Goal: Complete application form: Complete application form

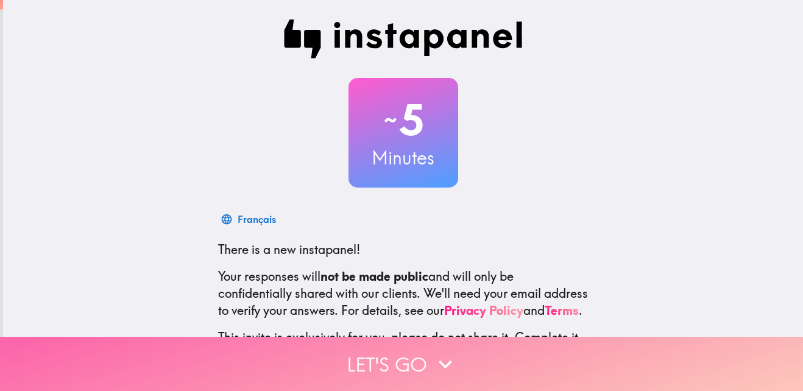
click at [410, 354] on button "Let's go" at bounding box center [401, 364] width 803 height 54
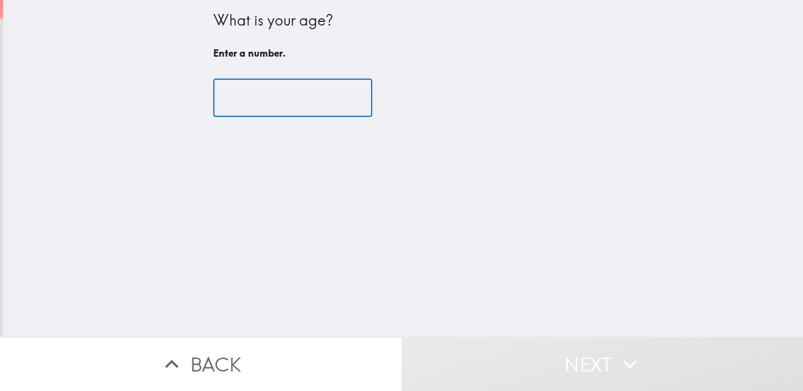
click at [258, 101] on input "number" at bounding box center [292, 98] width 159 height 38
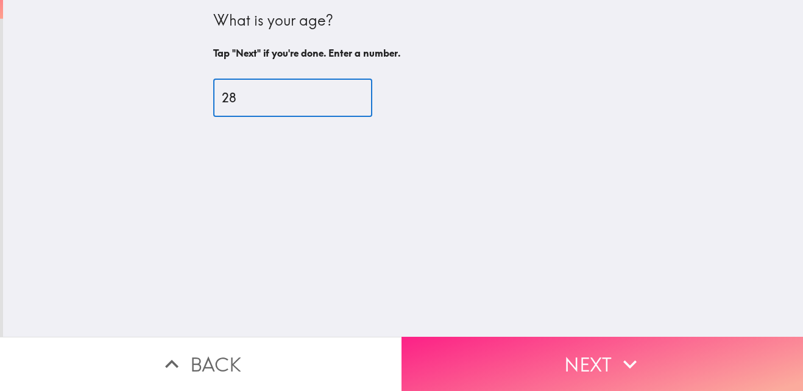
type input "28"
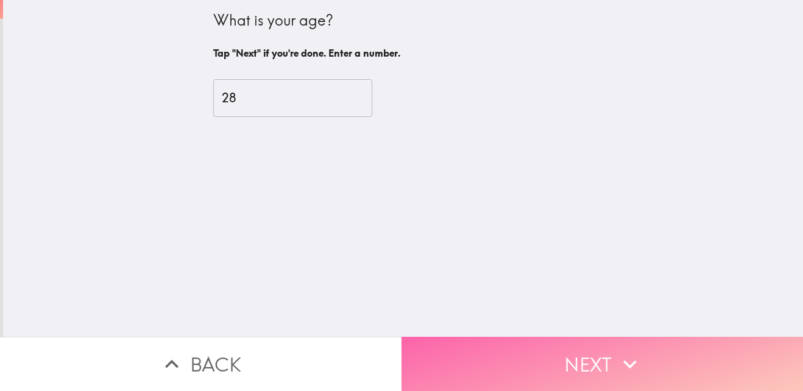
click at [517, 337] on button "Next" at bounding box center [601, 364] width 401 height 54
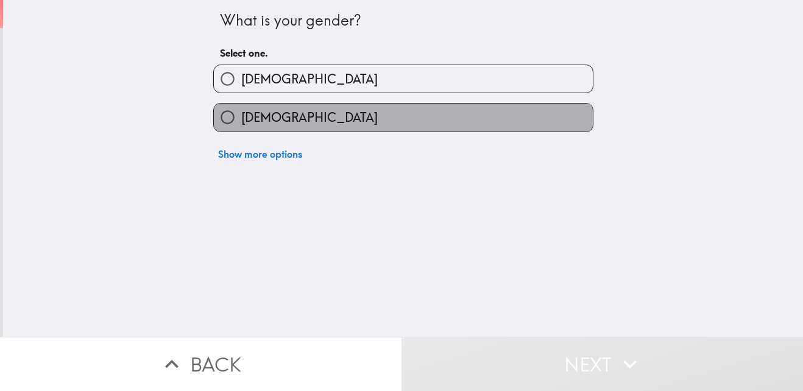
click at [529, 119] on label "[DEMOGRAPHIC_DATA]" at bounding box center [403, 117] width 379 height 27
click at [241, 119] on input "[DEMOGRAPHIC_DATA]" at bounding box center [227, 117] width 27 height 27
radio input "true"
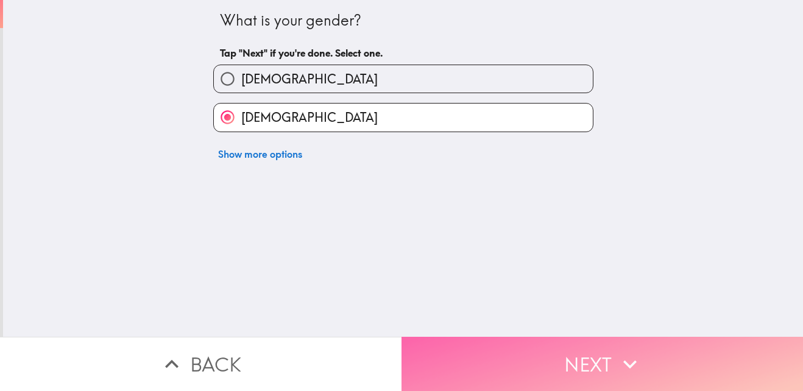
click at [510, 347] on button "Next" at bounding box center [601, 364] width 401 height 54
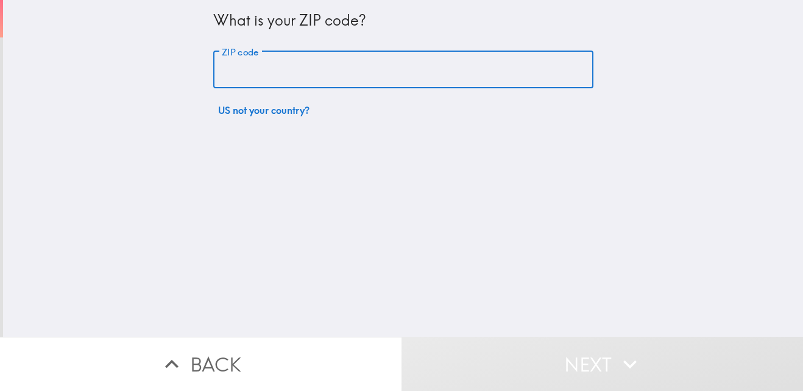
click at [463, 75] on input "ZIP code" at bounding box center [403, 70] width 380 height 38
type input "92395"
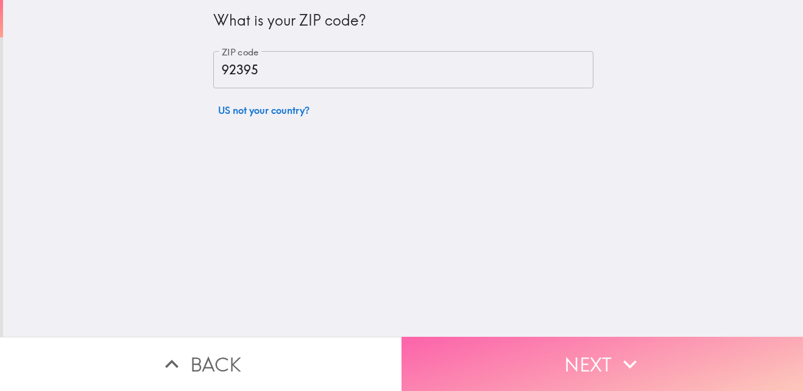
click at [501, 359] on button "Next" at bounding box center [601, 364] width 401 height 54
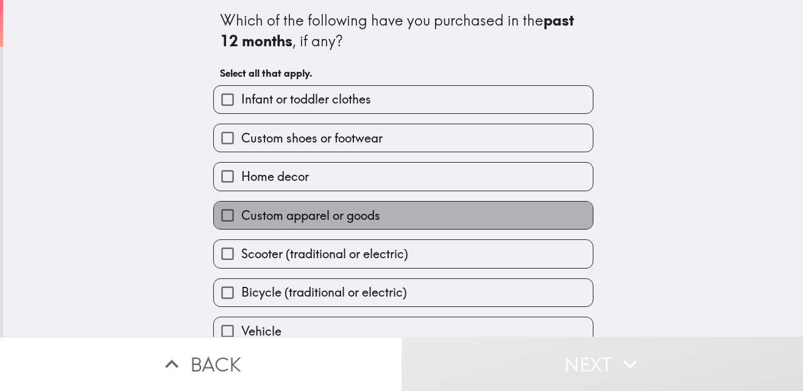
click at [402, 215] on label "Custom apparel or goods" at bounding box center [403, 215] width 379 height 27
click at [241, 215] on input "Custom apparel or goods" at bounding box center [227, 215] width 27 height 27
checkbox input "true"
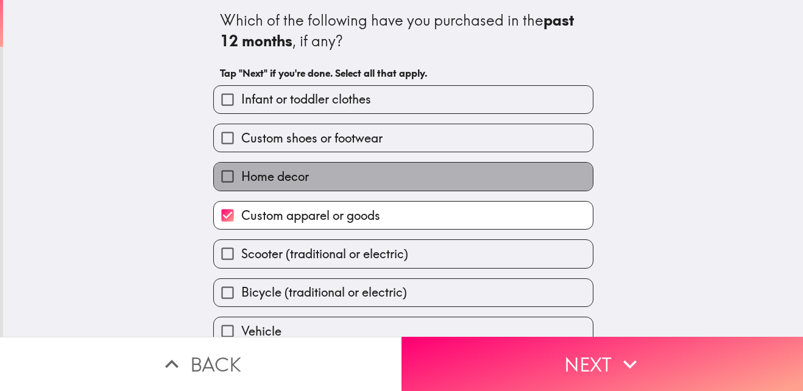
click at [390, 181] on label "Home decor" at bounding box center [403, 176] width 379 height 27
click at [241, 181] on input "Home decor" at bounding box center [227, 176] width 27 height 27
checkbox input "true"
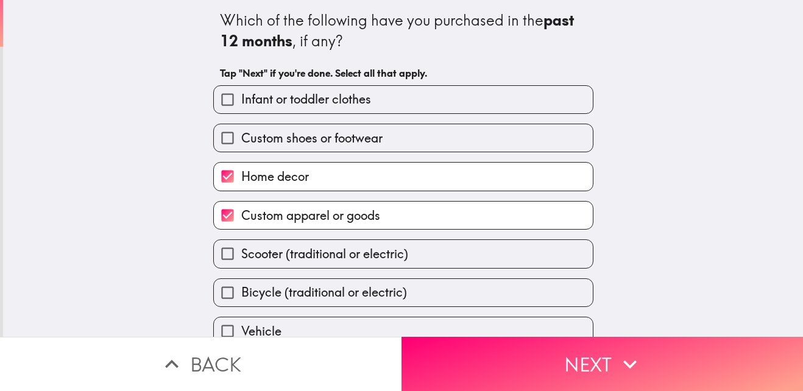
scroll to position [57, 0]
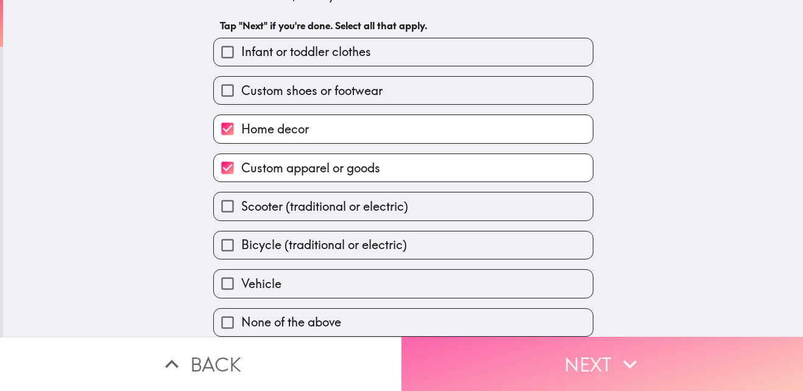
click at [532, 359] on button "Next" at bounding box center [601, 364] width 401 height 54
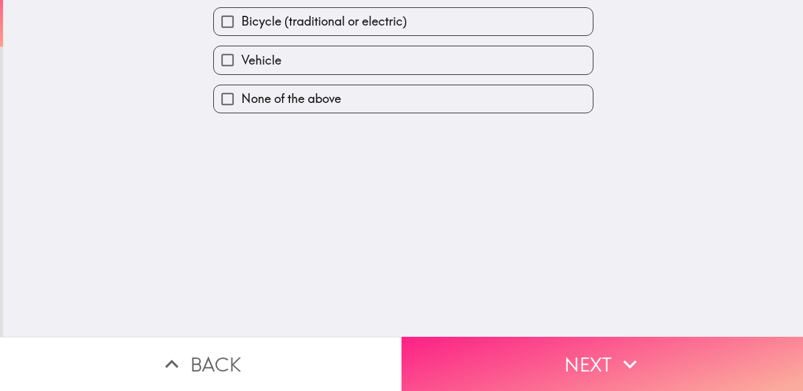
scroll to position [0, 0]
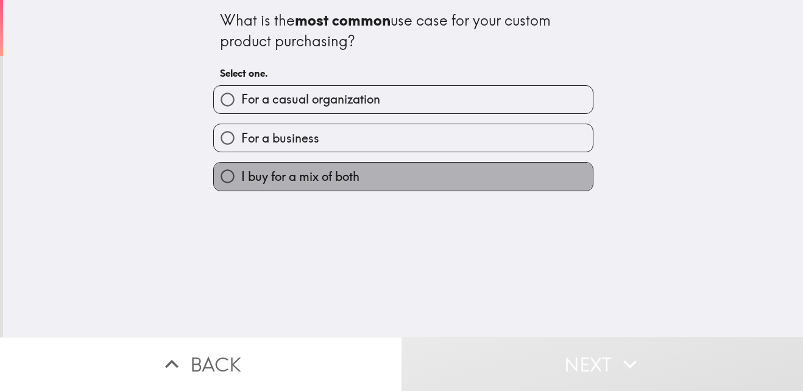
click at [433, 168] on label "I buy for a mix of both" at bounding box center [403, 176] width 379 height 27
click at [241, 168] on input "I buy for a mix of both" at bounding box center [227, 176] width 27 height 27
radio input "true"
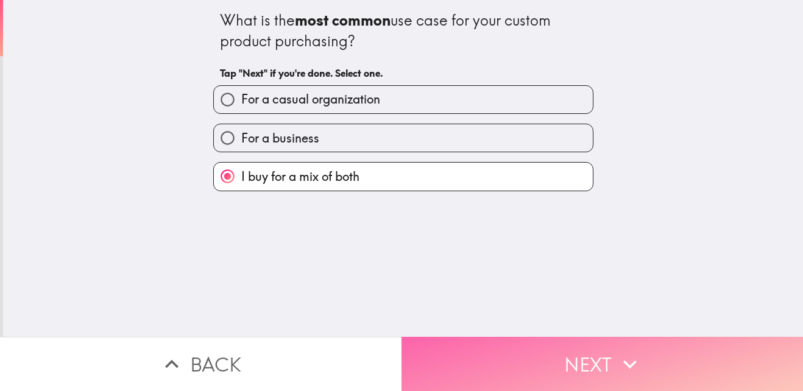
click at [513, 346] on button "Next" at bounding box center [601, 364] width 401 height 54
